Goal: Task Accomplishment & Management: Manage account settings

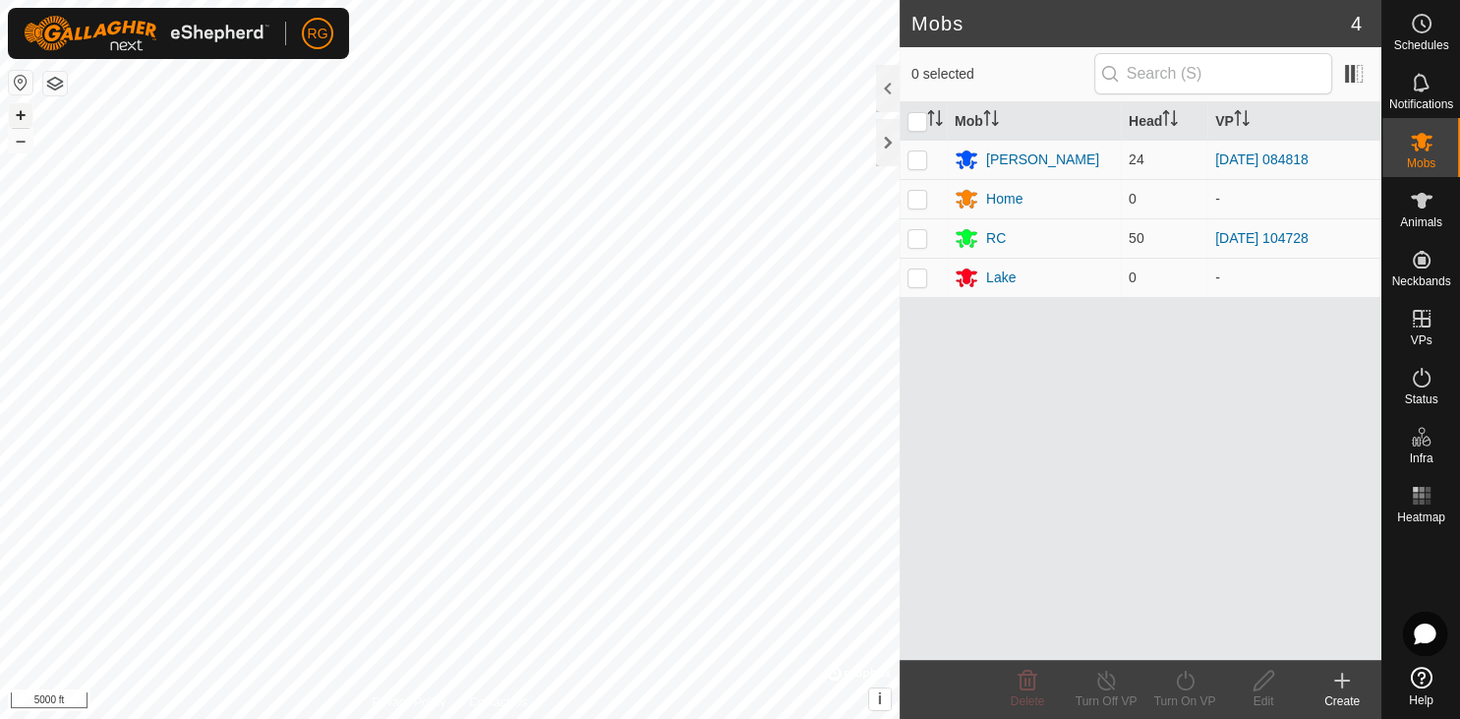
click at [17, 115] on button "+" at bounding box center [21, 115] width 24 height 24
click at [25, 112] on button "+" at bounding box center [21, 115] width 24 height 24
click at [11, 111] on button "+" at bounding box center [21, 115] width 24 height 24
click at [17, 112] on button "+" at bounding box center [21, 115] width 24 height 24
click at [16, 140] on button "–" at bounding box center [21, 141] width 24 height 24
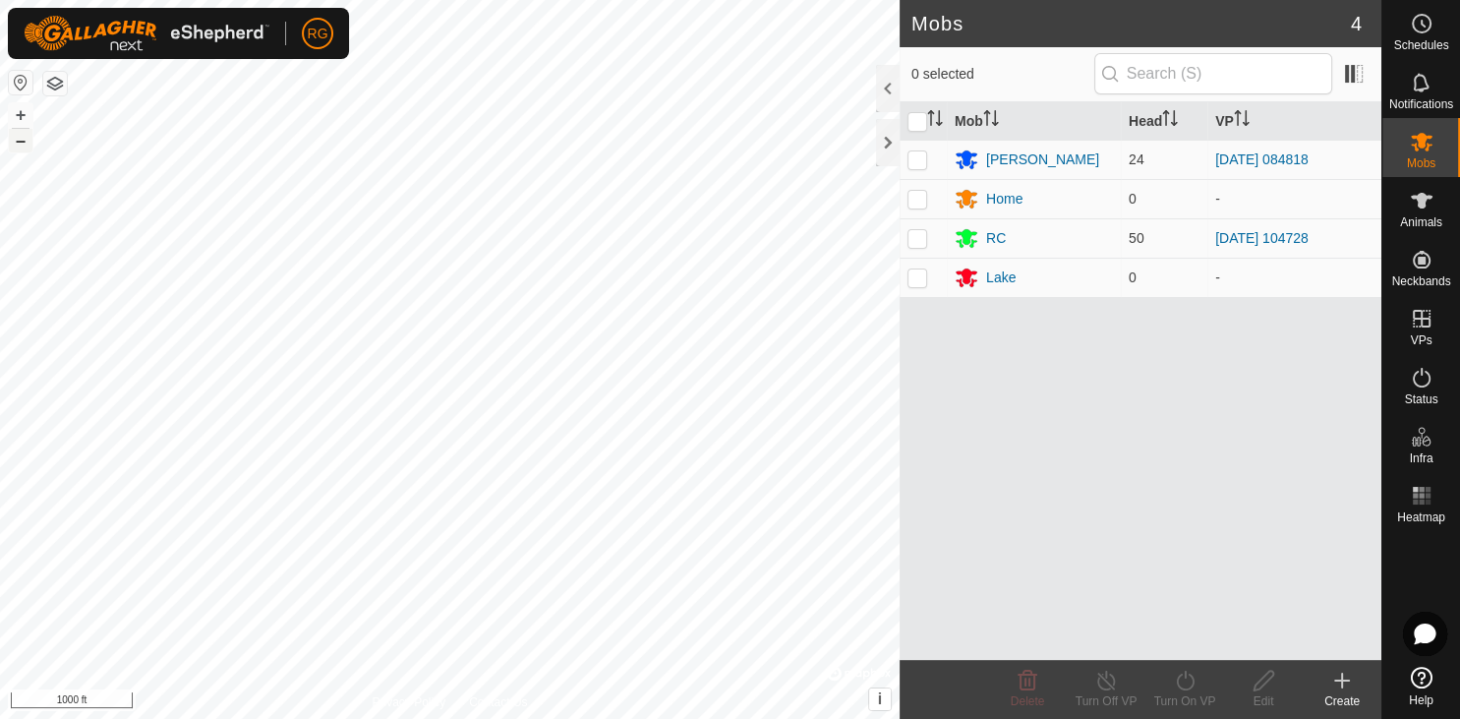
click at [16, 140] on button "–" at bounding box center [21, 141] width 24 height 24
click at [22, 114] on button "+" at bounding box center [21, 115] width 24 height 24
click at [914, 279] on p-checkbox at bounding box center [917, 277] width 20 height 16
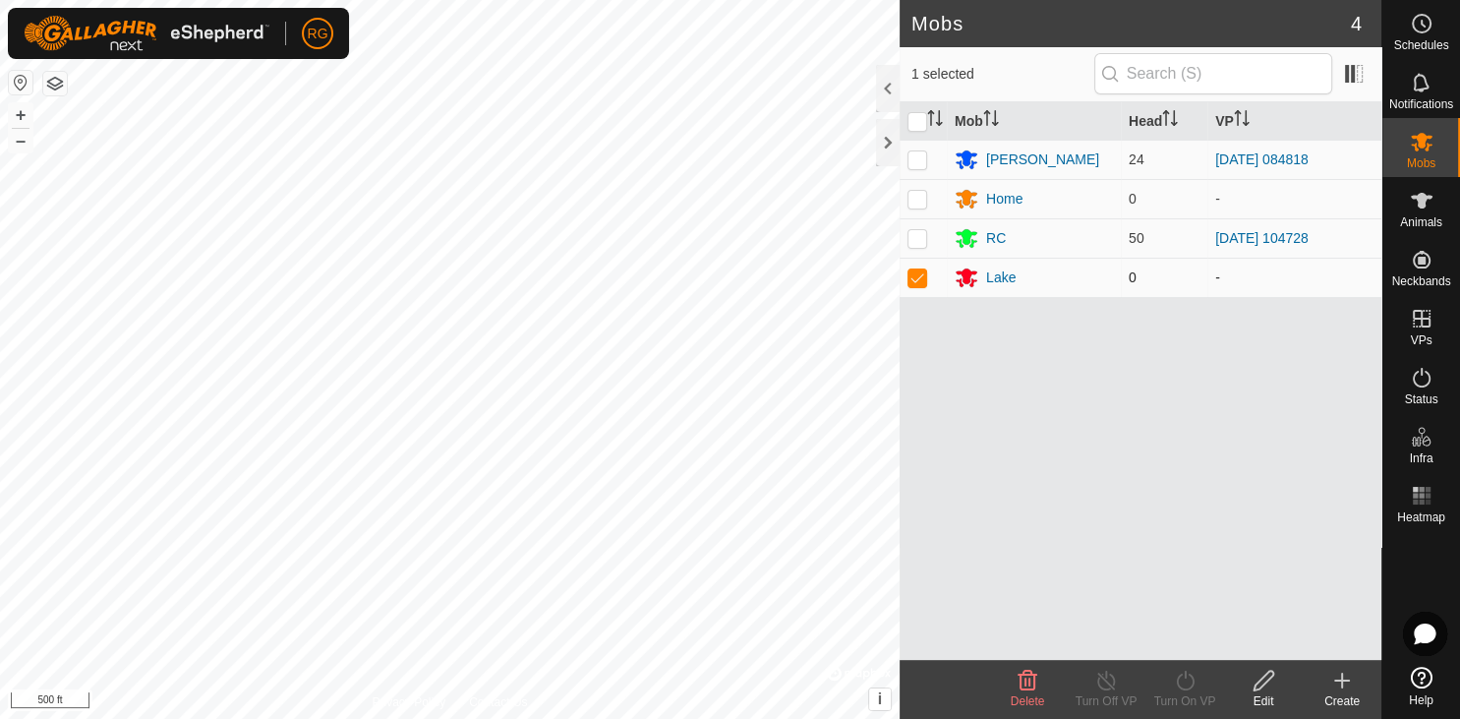
click at [914, 281] on p-checkbox at bounding box center [917, 277] width 20 height 16
checkbox input "false"
click at [892, 147] on div at bounding box center [888, 142] width 24 height 47
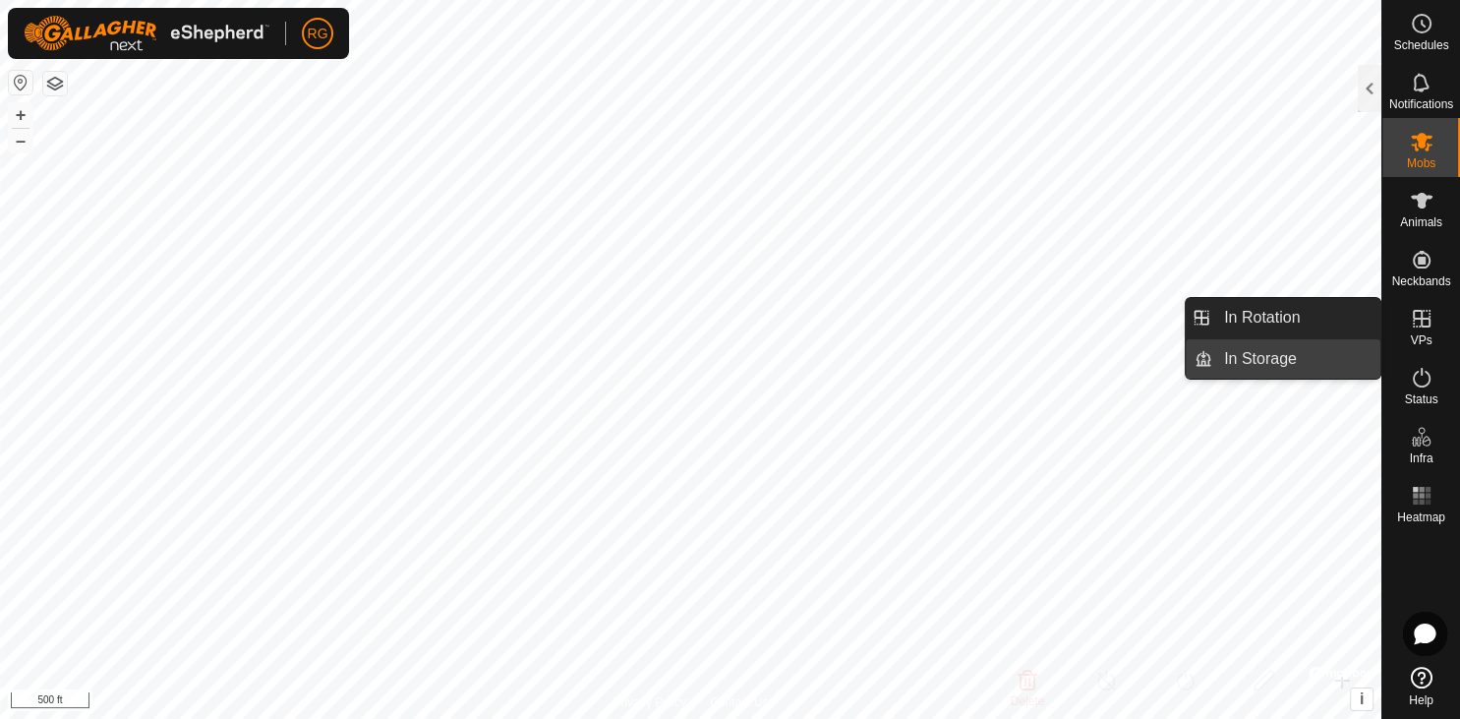
click at [1256, 352] on link "In Storage" at bounding box center [1296, 358] width 168 height 39
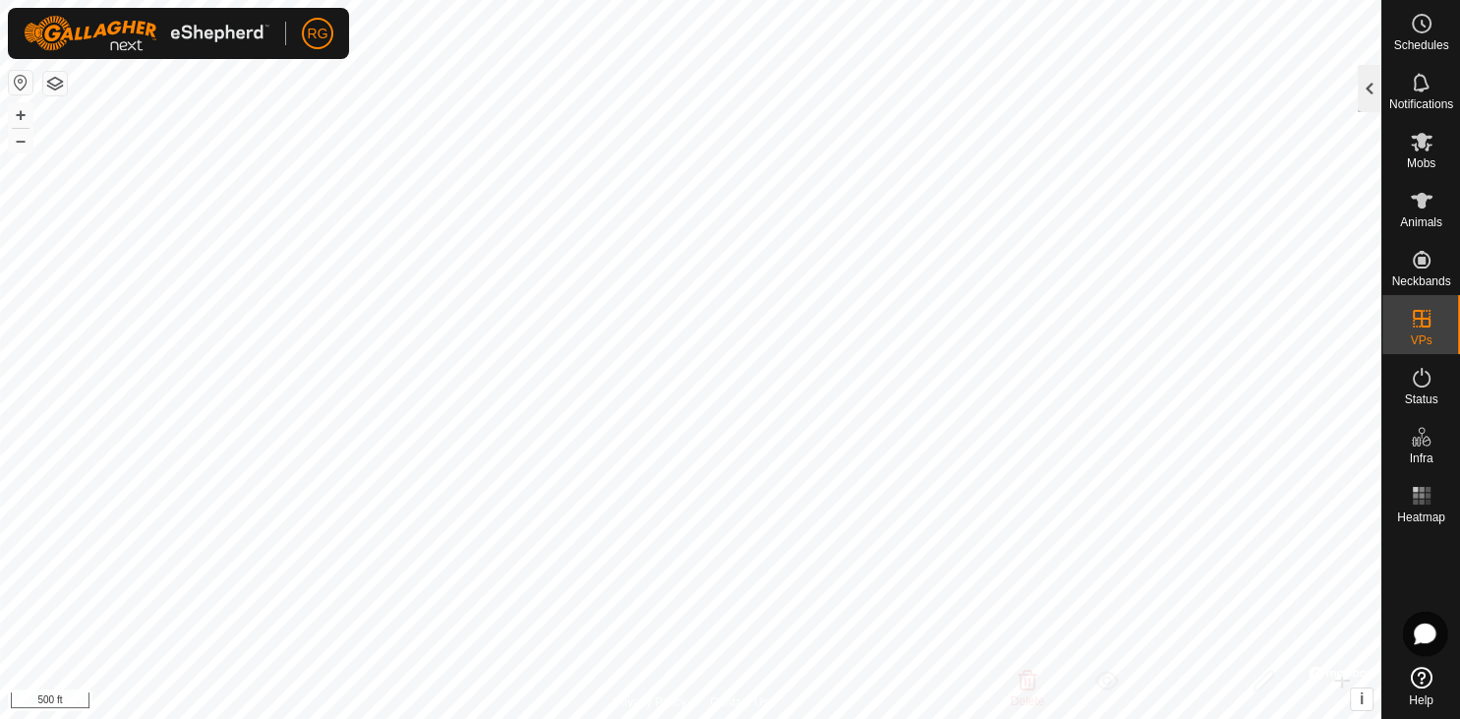
click at [1378, 91] on div at bounding box center [1370, 88] width 24 height 47
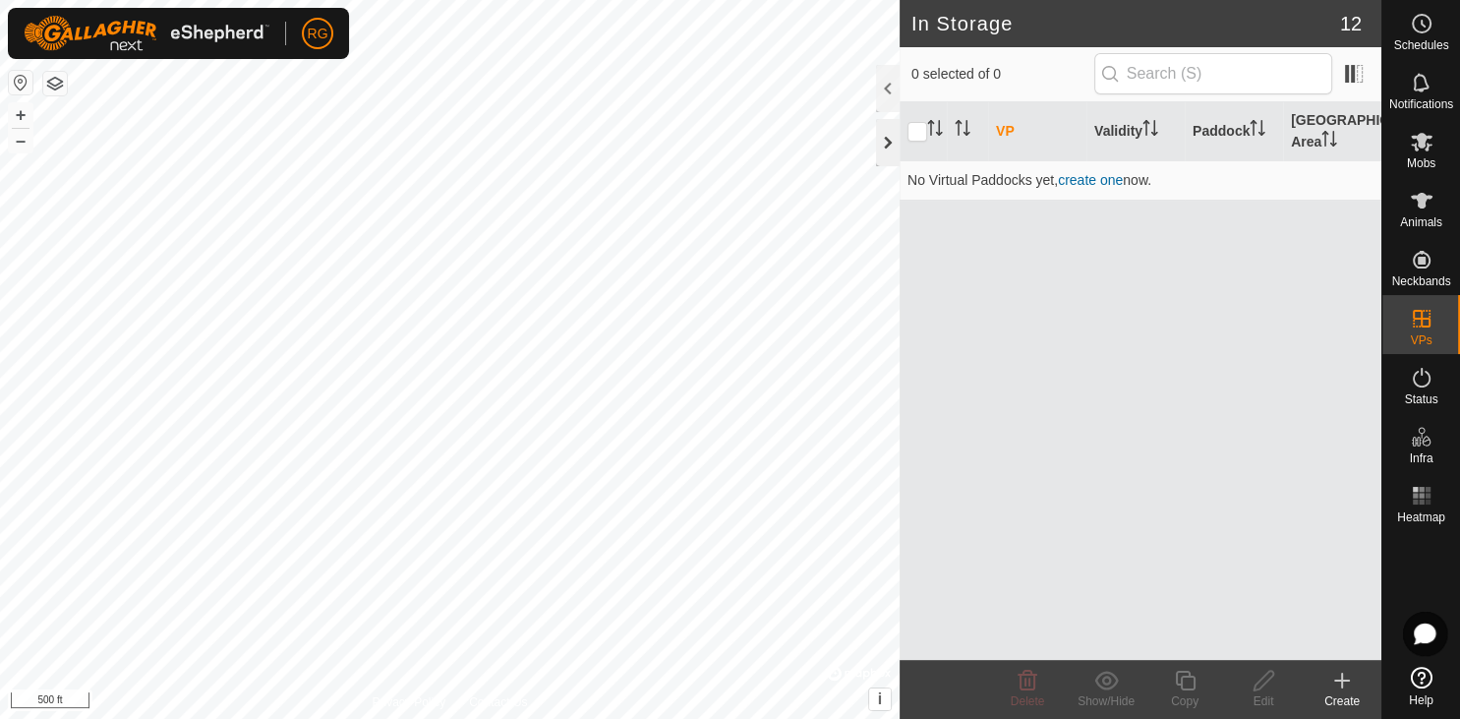
click at [882, 139] on div at bounding box center [888, 142] width 24 height 47
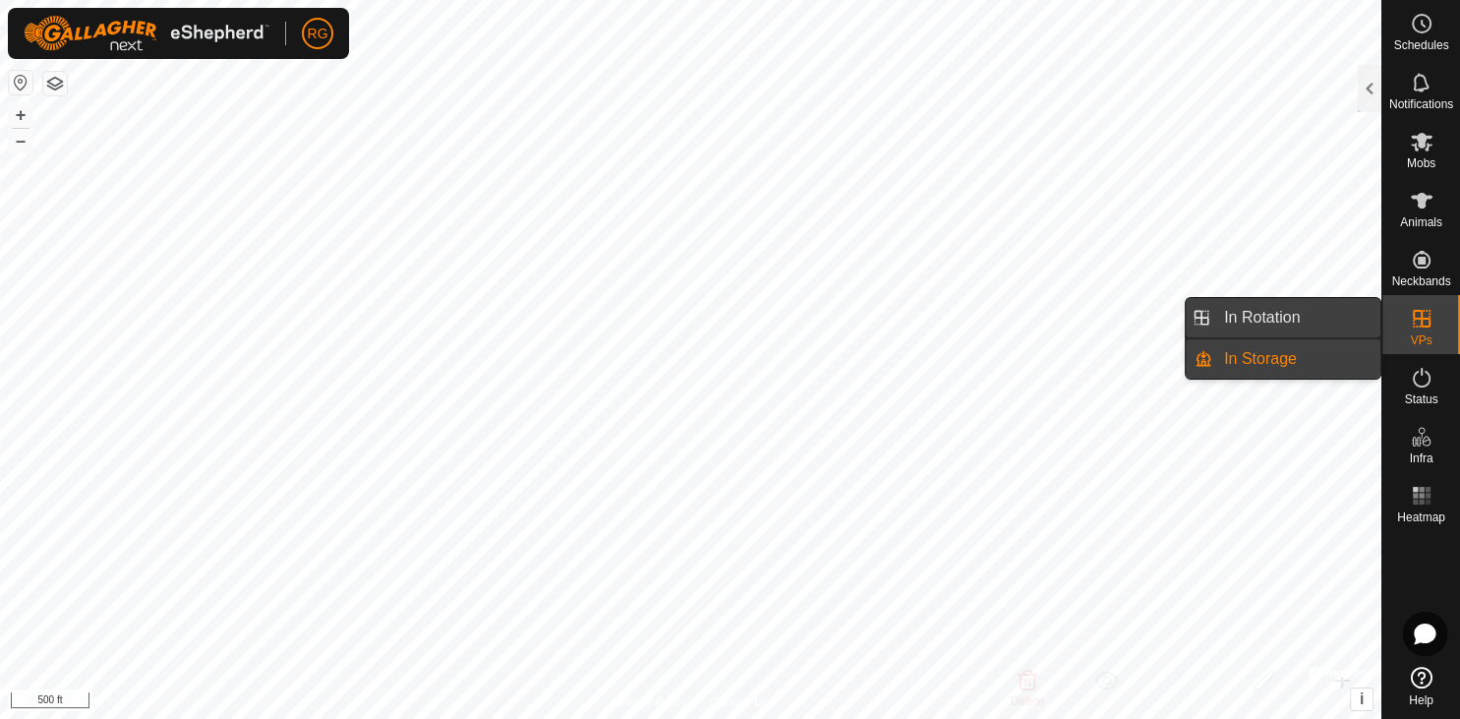
click at [1288, 313] on link "In Rotation" at bounding box center [1296, 317] width 168 height 39
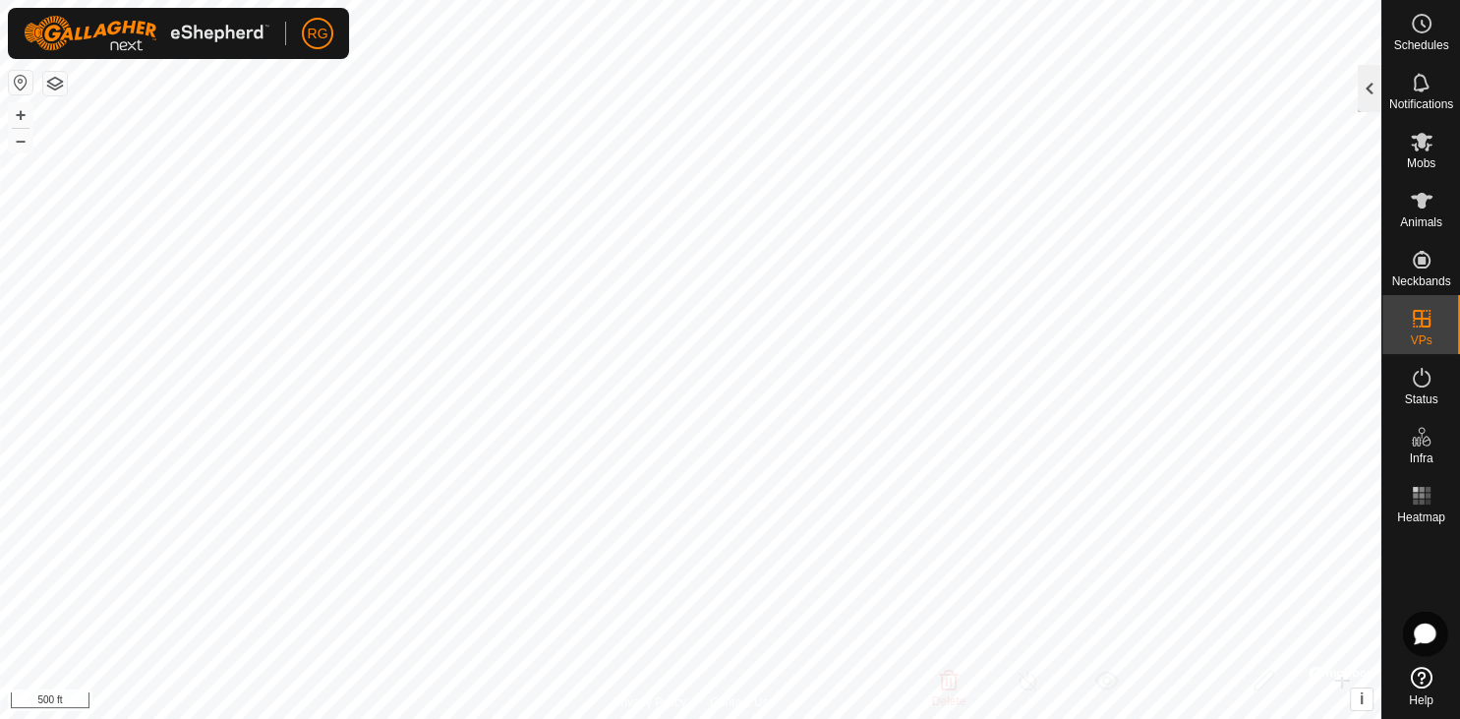
click at [1367, 87] on div at bounding box center [1370, 88] width 24 height 47
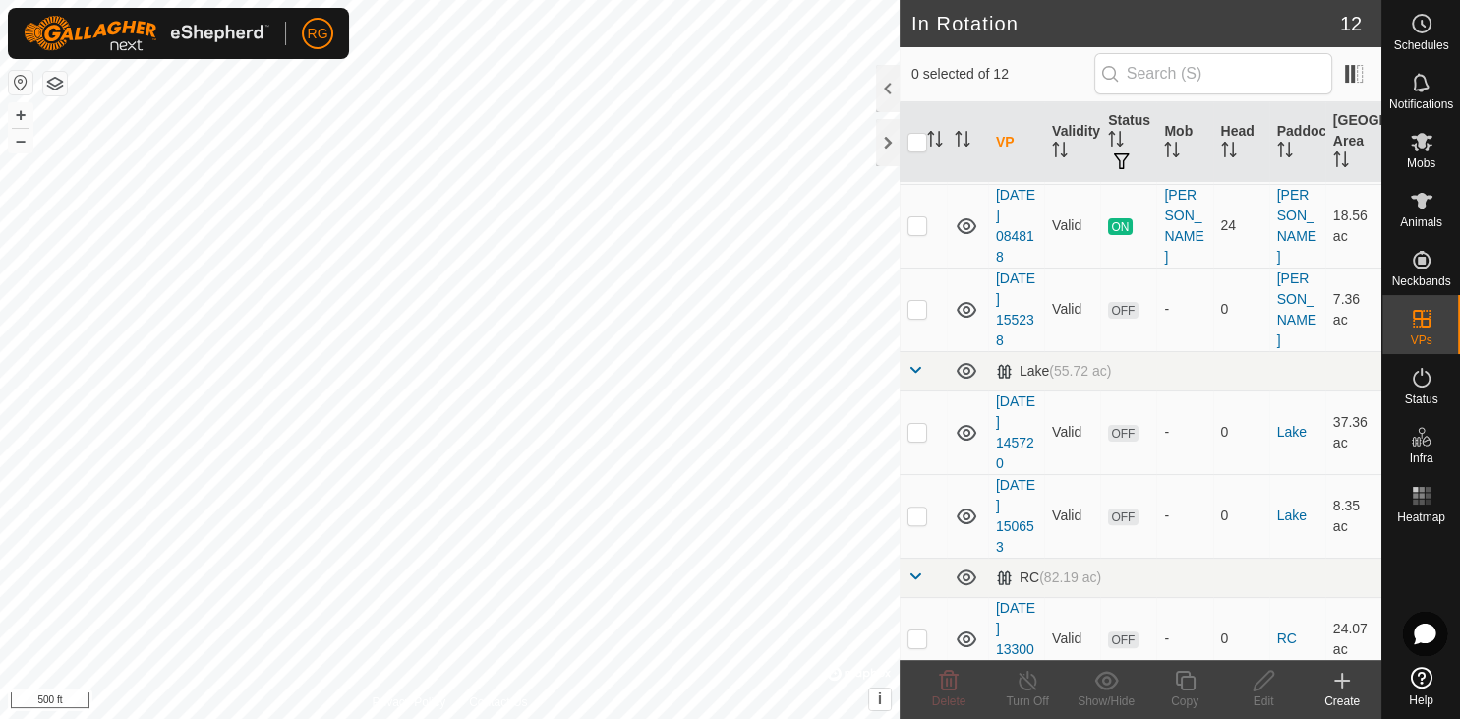
scroll to position [632, 0]
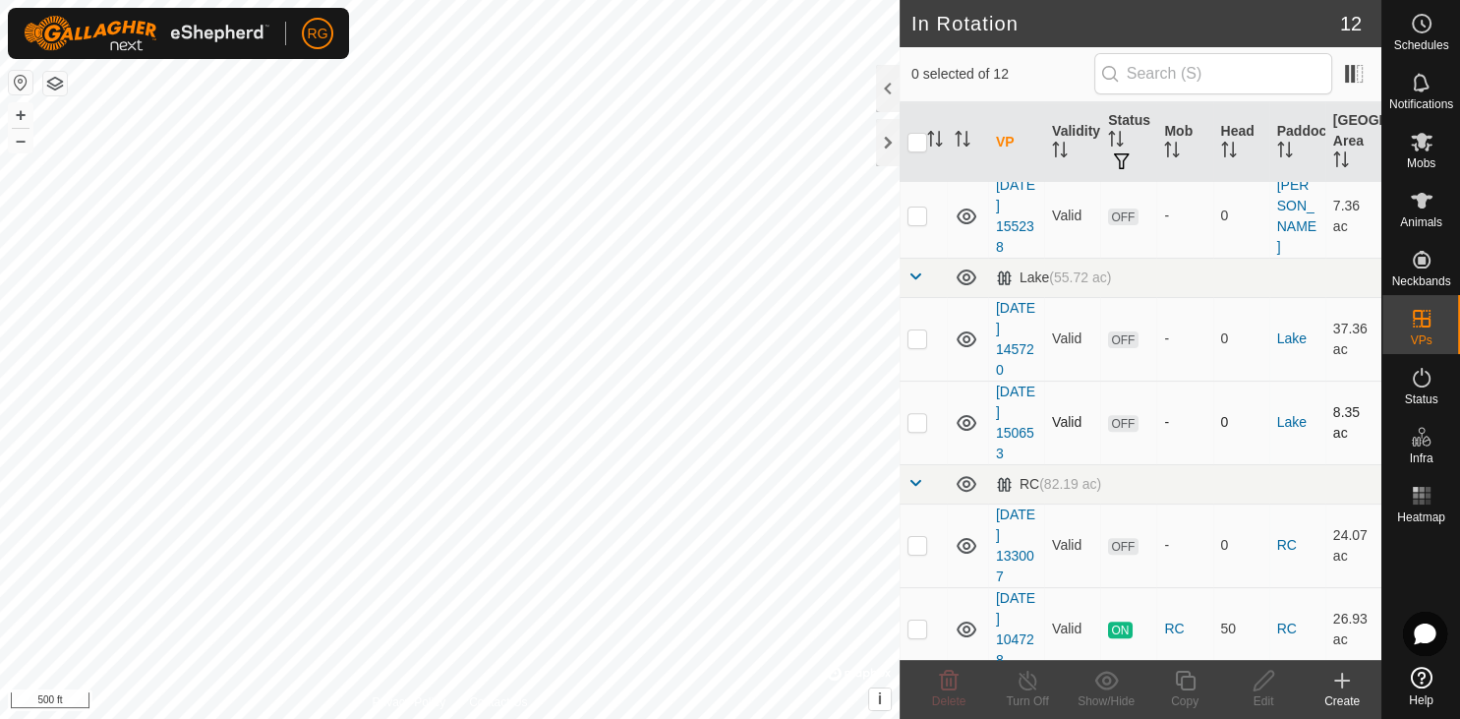
click at [919, 423] on p-checkbox at bounding box center [917, 422] width 20 height 16
checkbox input "true"
click at [922, 330] on p-checkbox at bounding box center [917, 338] width 20 height 16
checkbox input "true"
click at [910, 419] on p-checkbox at bounding box center [917, 422] width 20 height 16
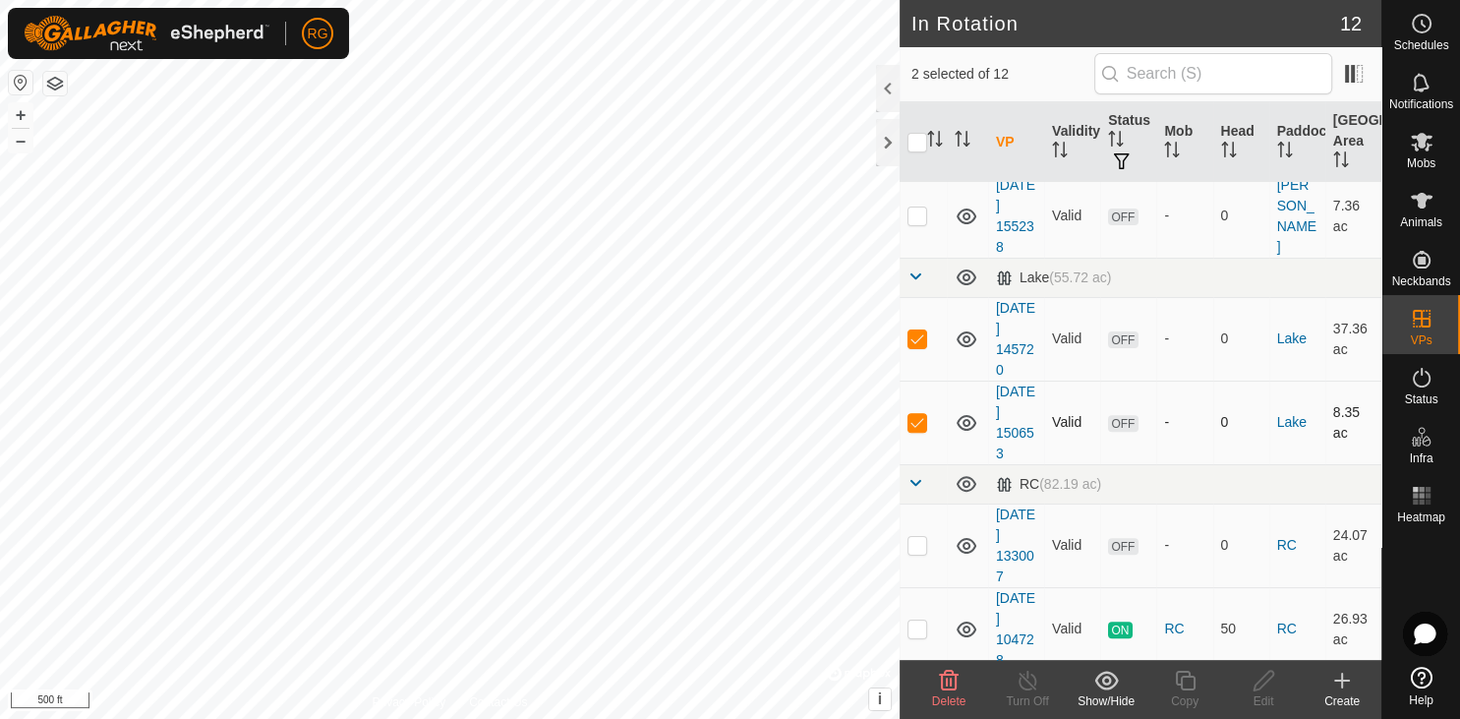
checkbox input "false"
click at [918, 336] on p-checkbox at bounding box center [917, 338] width 20 height 16
checkbox input "false"
click at [928, 417] on td at bounding box center [923, 422] width 47 height 84
click at [918, 421] on p-checkbox at bounding box center [917, 422] width 20 height 16
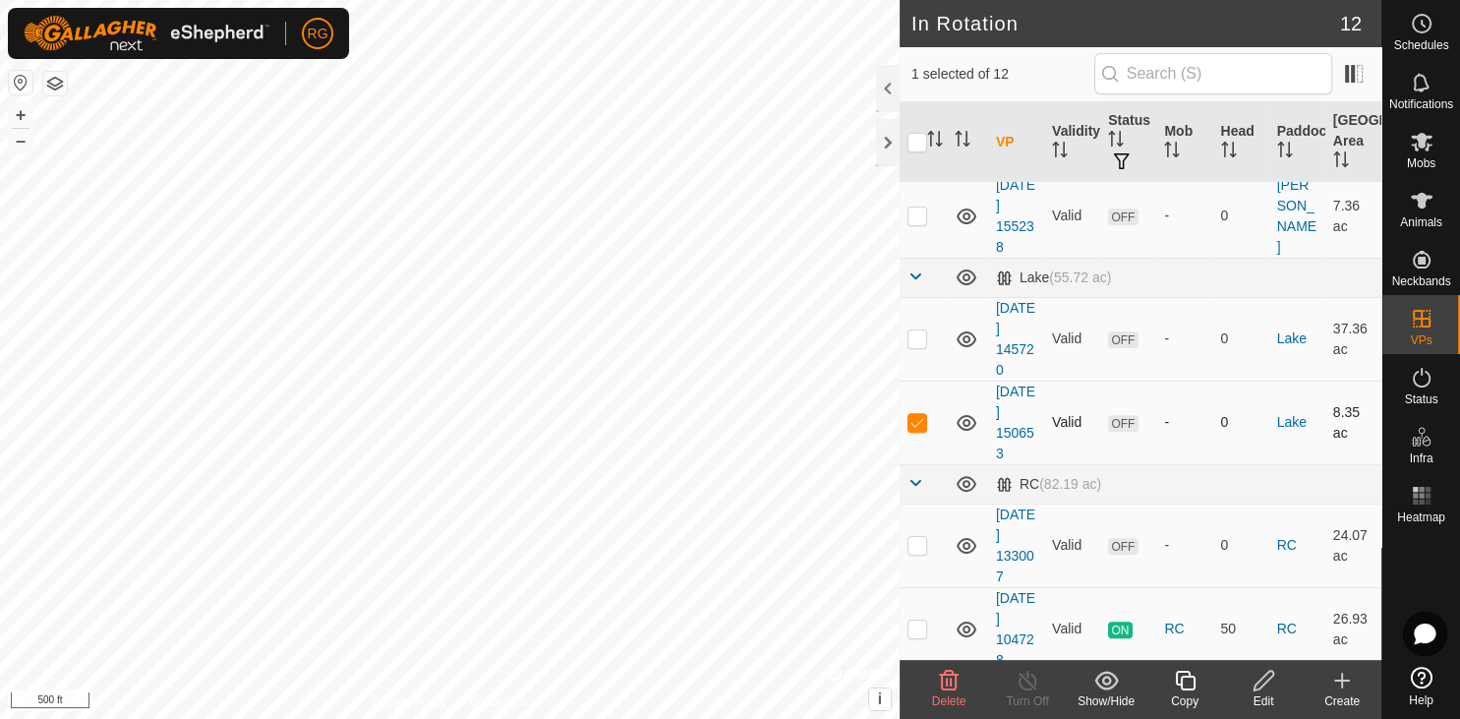
checkbox input "false"
click at [890, 147] on div at bounding box center [888, 142] width 24 height 47
